Goal: Task Accomplishment & Management: Manage account settings

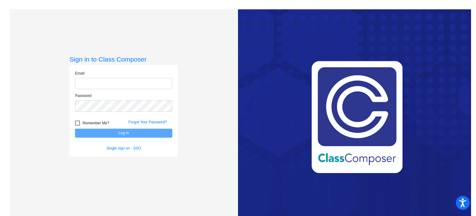
type input "[PERSON_NAME][EMAIL_ADDRESS][PERSON_NAME][DOMAIN_NAME]"
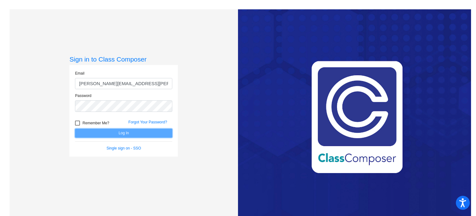
click at [118, 130] on button "Log In" at bounding box center [123, 132] width 97 height 9
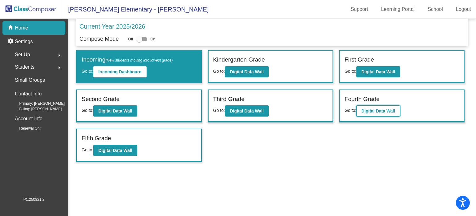
click at [381, 109] on b "Digital Data Wall" at bounding box center [379, 110] width 34 height 5
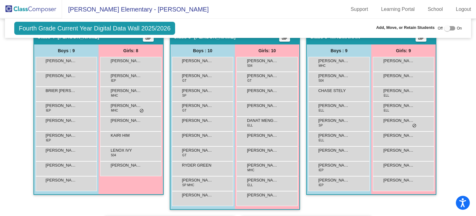
scroll to position [355, 0]
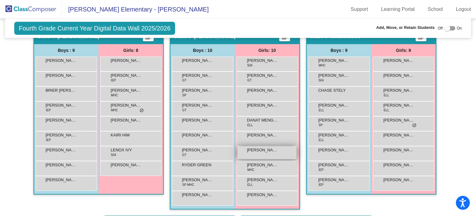
click at [261, 149] on span "[PERSON_NAME]" at bounding box center [262, 150] width 31 height 6
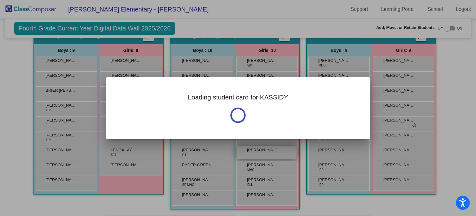
click at [261, 149] on div at bounding box center [238, 108] width 476 height 216
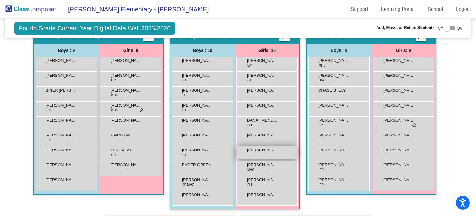
click at [261, 149] on span "[PERSON_NAME]" at bounding box center [262, 150] width 31 height 6
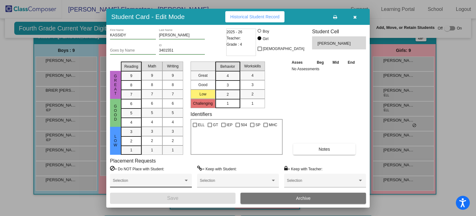
click at [185, 181] on div at bounding box center [187, 180] width 6 height 4
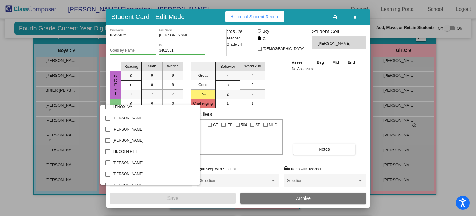
scroll to position [1000, 0]
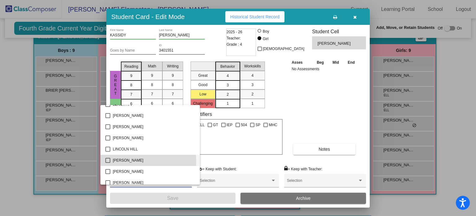
click at [105, 160] on mat-pseudo-checkbox at bounding box center [107, 160] width 5 height 5
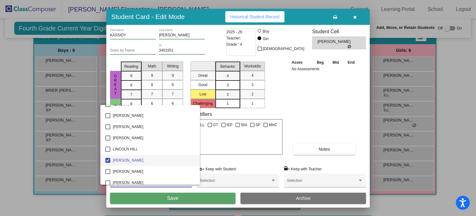
click at [167, 198] on div at bounding box center [238, 108] width 476 height 216
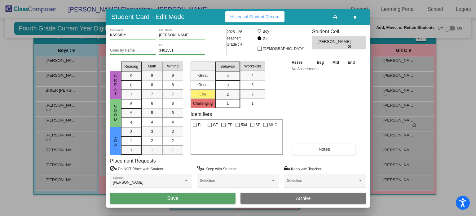
click at [178, 197] on span "Save" at bounding box center [172, 197] width 11 height 5
